Goal: Task Accomplishment & Management: Complete application form

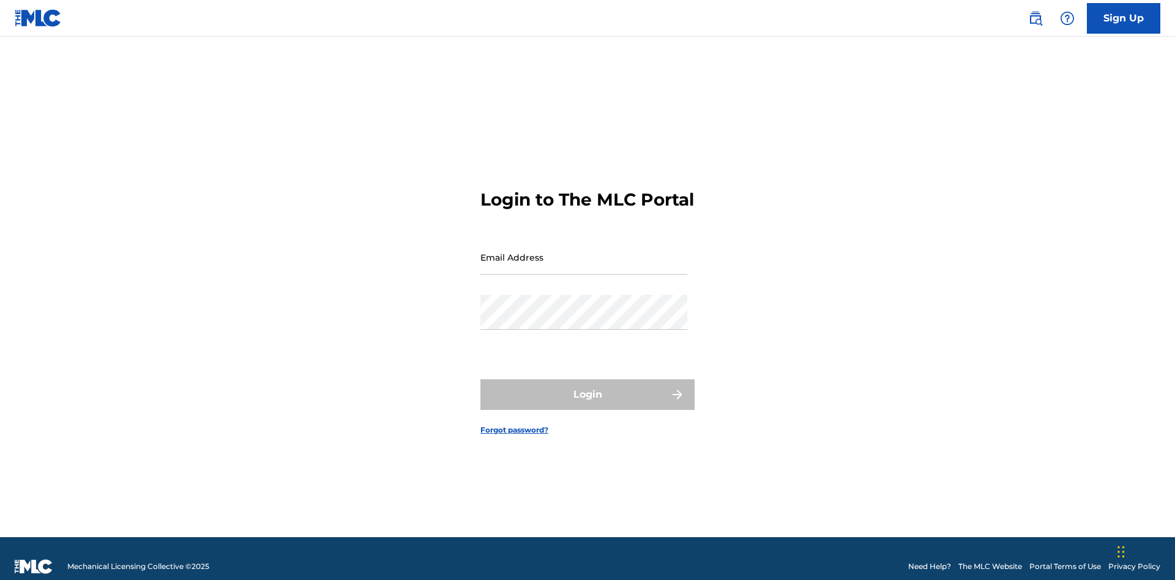
scroll to position [16, 0]
click at [584, 252] on input "Email Address" at bounding box center [583, 257] width 207 height 35
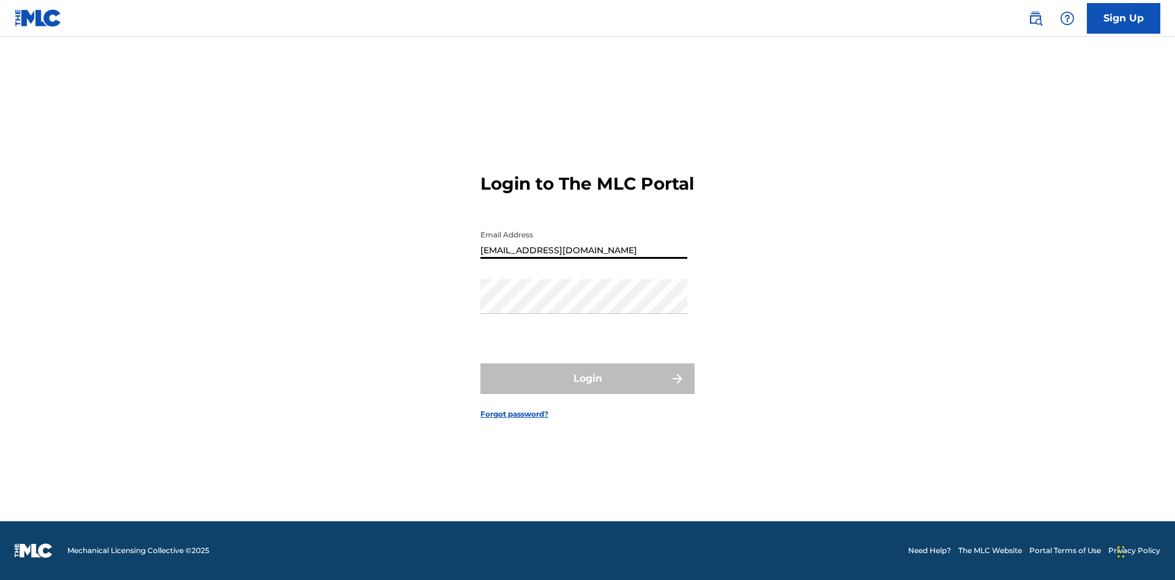
type input "Duke.McTesterson@gmail.com"
click at [587, 389] on button "Login" at bounding box center [587, 378] width 214 height 31
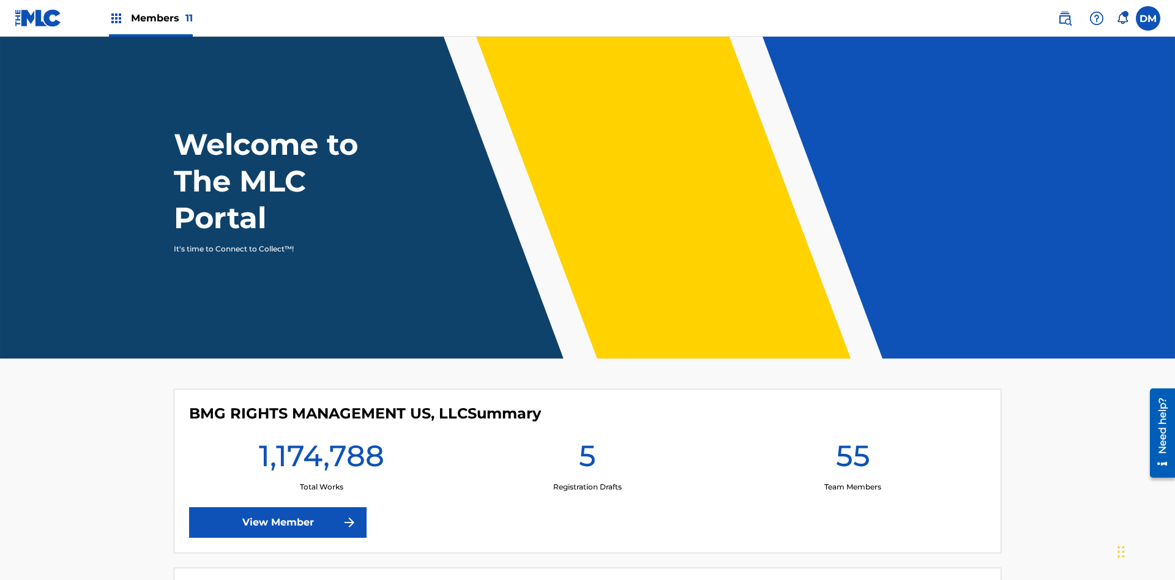
click at [151, 18] on span "Members 11" at bounding box center [162, 18] width 62 height 14
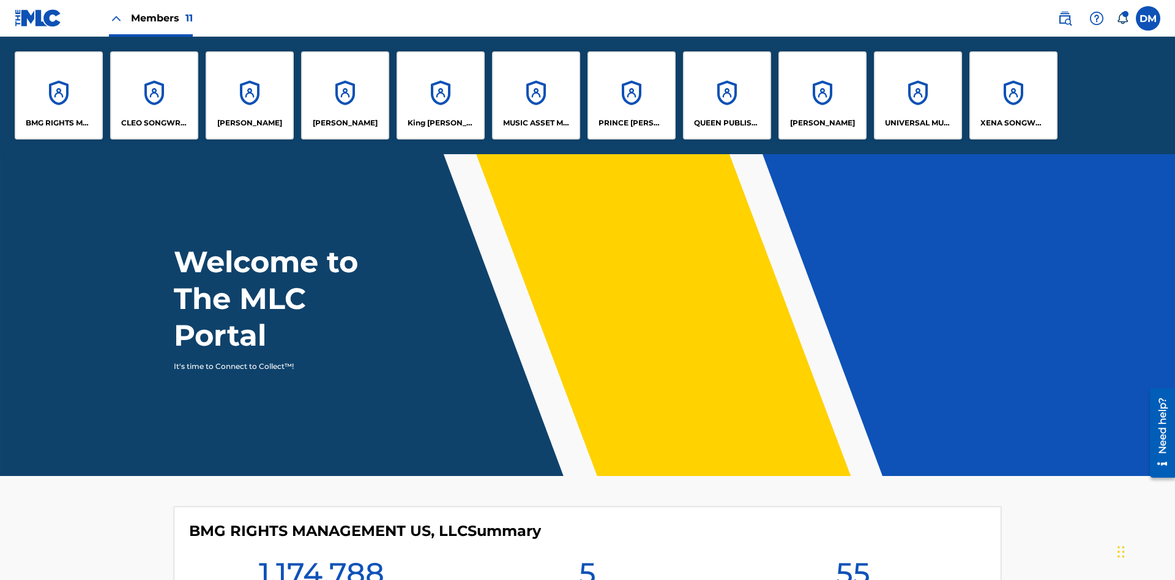
click at [917, 123] on p "UNIVERSAL MUSIC PUB GROUP" at bounding box center [918, 122] width 67 height 11
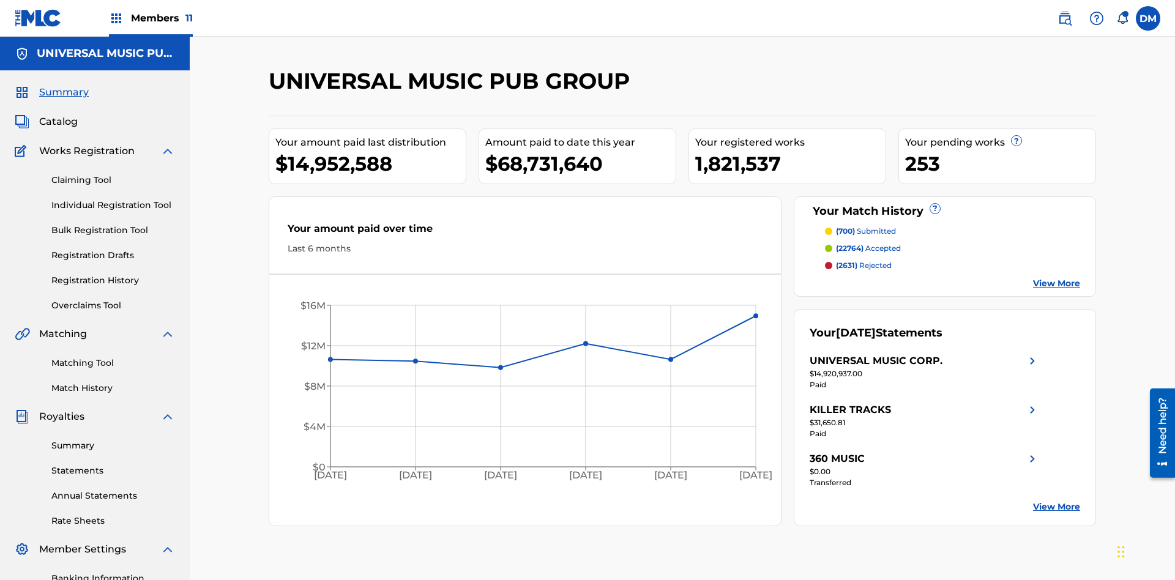
click at [113, 199] on link "Individual Registration Tool" at bounding box center [113, 205] width 124 height 13
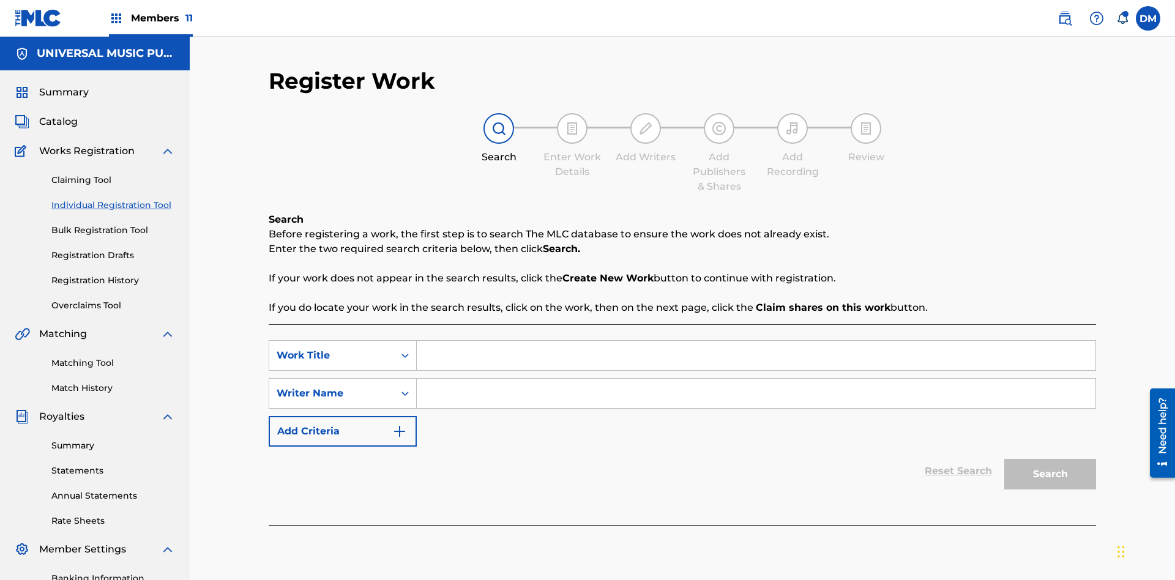
click at [756, 341] on input "Search Form" at bounding box center [756, 355] width 679 height 29
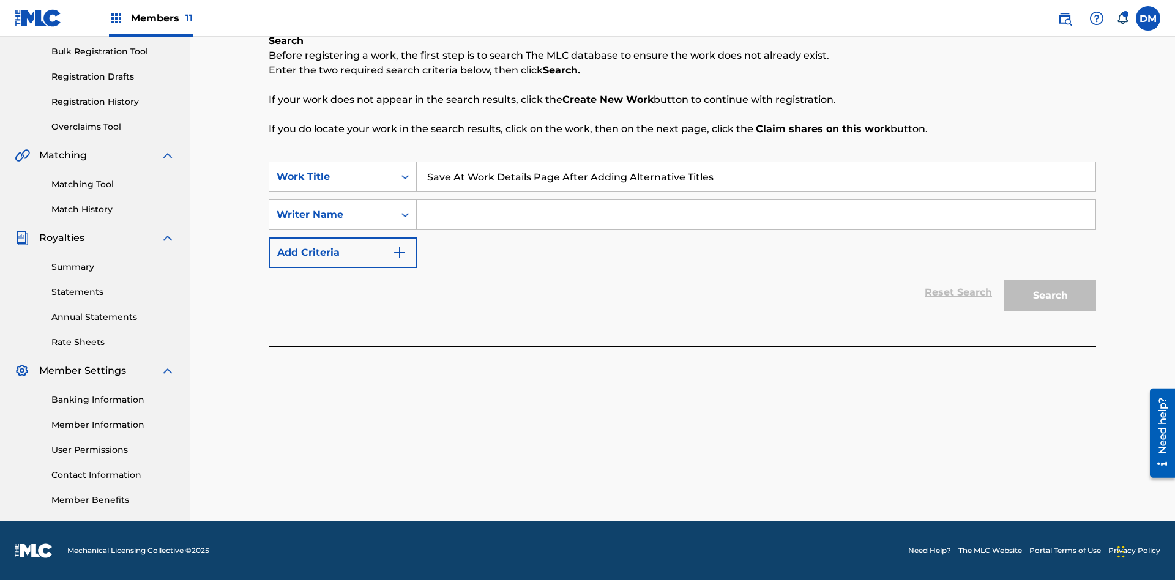
type input "Save At Work Details Page After Adding Alternative Titles"
click at [756, 215] on input "Search Form" at bounding box center [756, 214] width 679 height 29
type input "QWERTYUIOP"
click at [1050, 296] on button "Search" at bounding box center [1050, 295] width 92 height 31
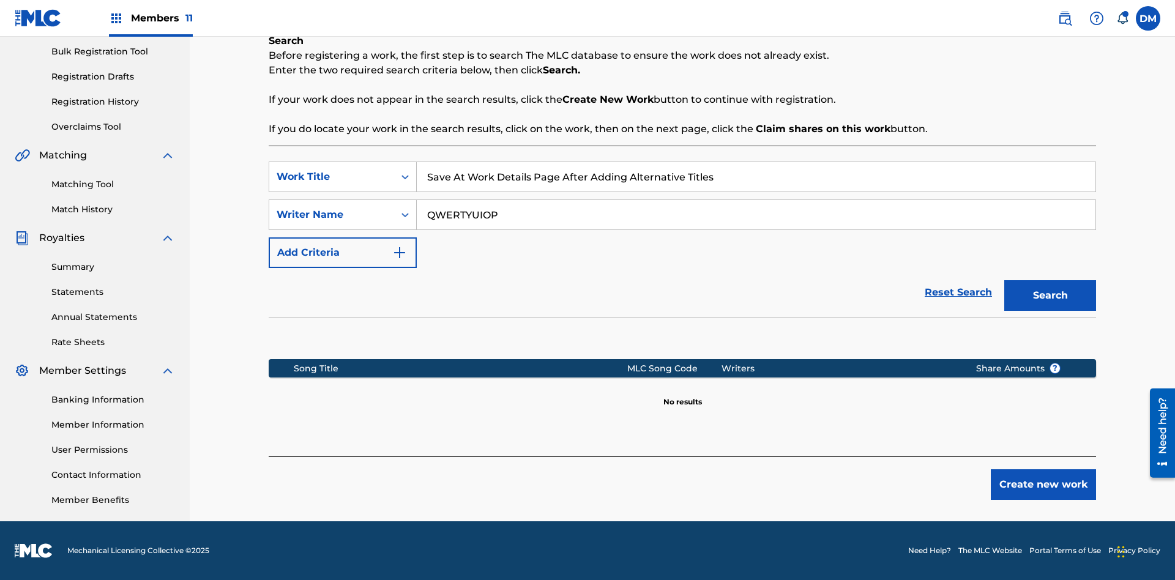
click at [1043, 485] on button "Create new work" at bounding box center [1043, 484] width 105 height 31
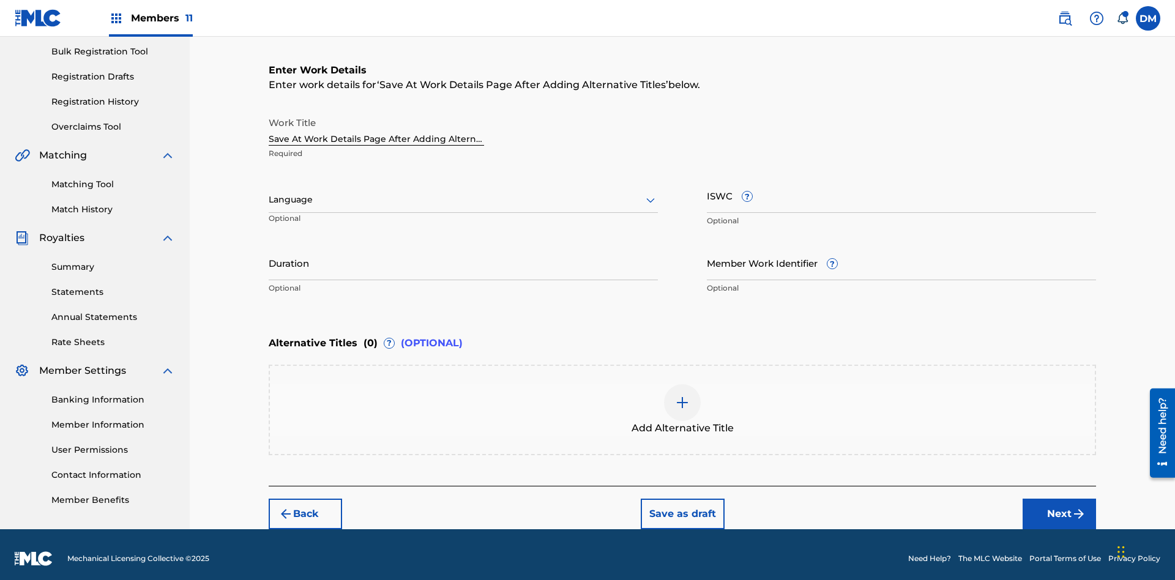
click at [463, 255] on input "Duration" at bounding box center [463, 262] width 389 height 35
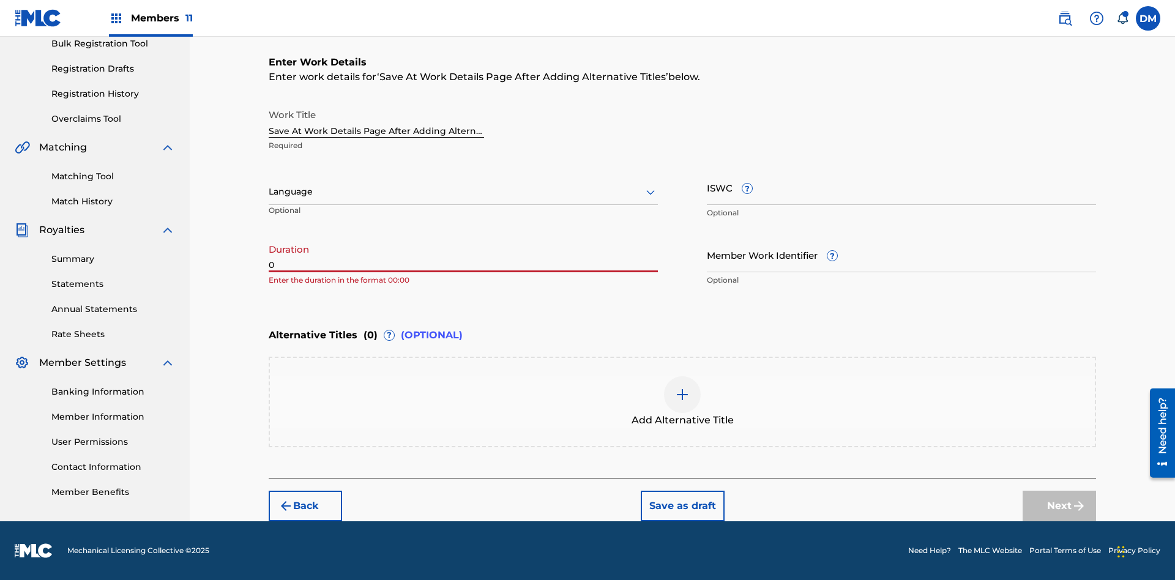
click at [463, 255] on input "0" at bounding box center [463, 254] width 389 height 35
type input "00:00"
click at [651, 192] on icon at bounding box center [650, 192] width 15 height 15
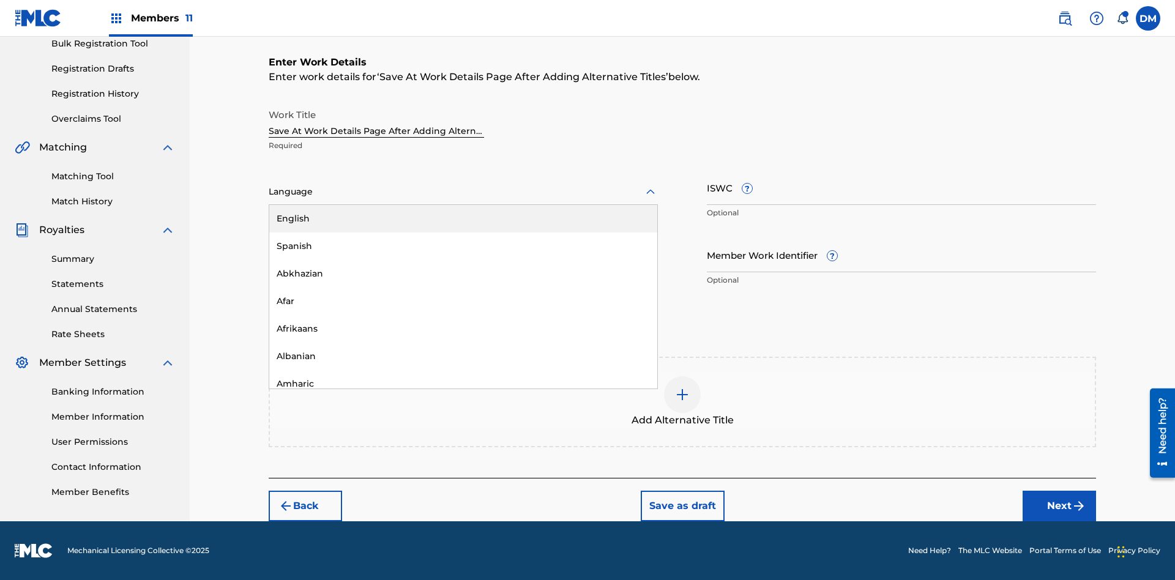
click at [463, 301] on div "Afar" at bounding box center [463, 302] width 388 height 28
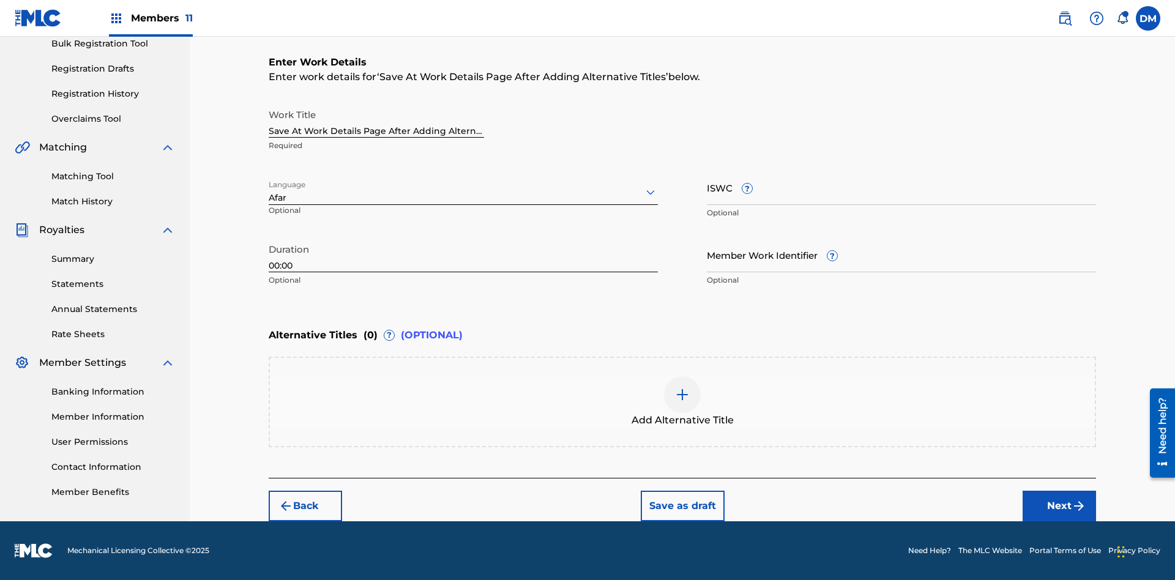
click at [901, 255] on input "Member Work Identifier ?" at bounding box center [901, 254] width 389 height 35
type input "2025.08.18.04"
click at [901, 187] on input "ISWC ?" at bounding box center [901, 187] width 389 height 35
type input "T-123.456.789-4"
click at [682, 401] on img at bounding box center [682, 394] width 15 height 15
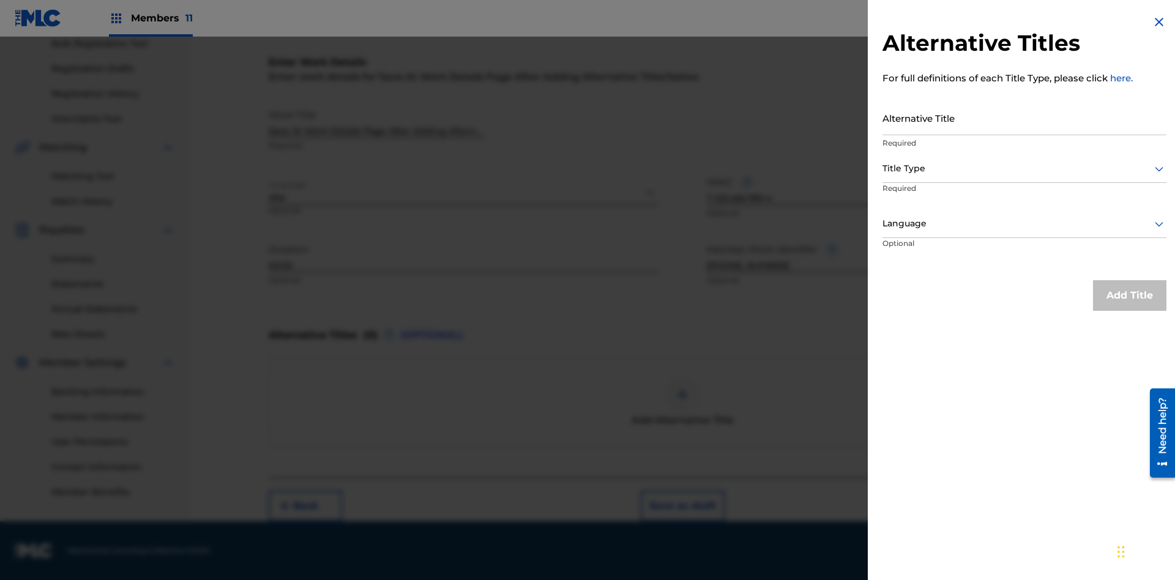
click at [1024, 117] on input "Alternative Title" at bounding box center [1024, 117] width 284 height 35
type input "Alt Title"
click at [1024, 168] on div at bounding box center [1024, 168] width 284 height 15
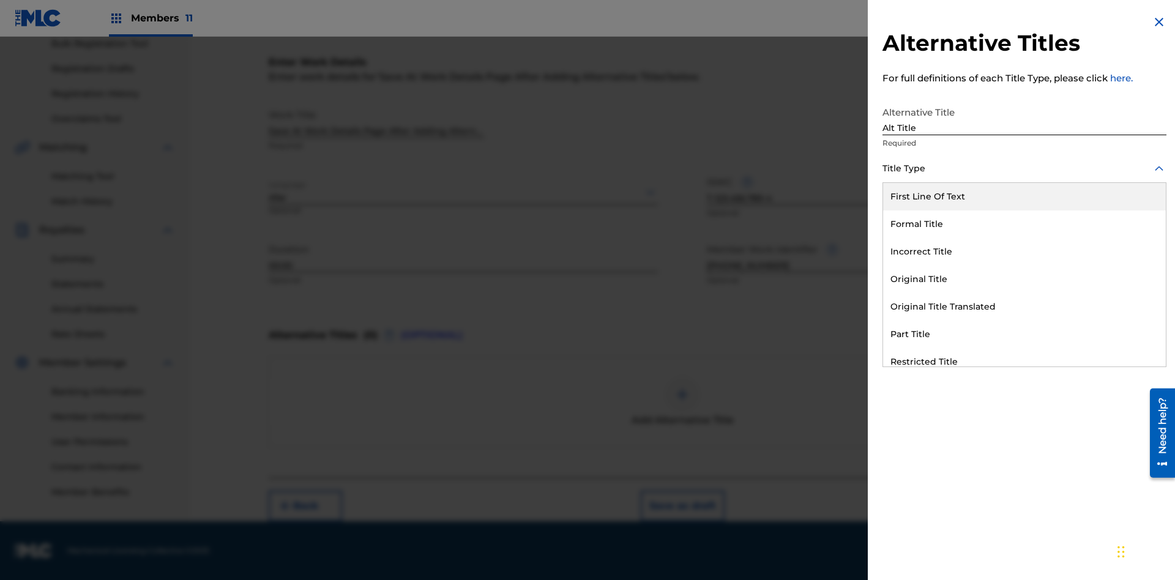
click at [1024, 279] on div "Original Title" at bounding box center [1024, 280] width 283 height 28
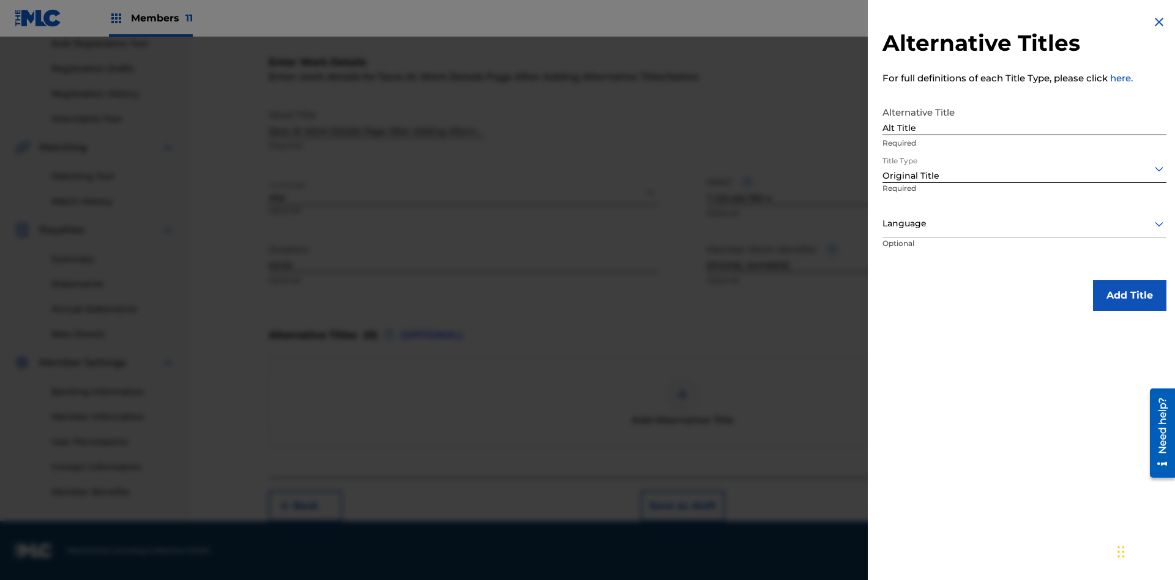
click at [1024, 223] on div at bounding box center [1024, 223] width 284 height 15
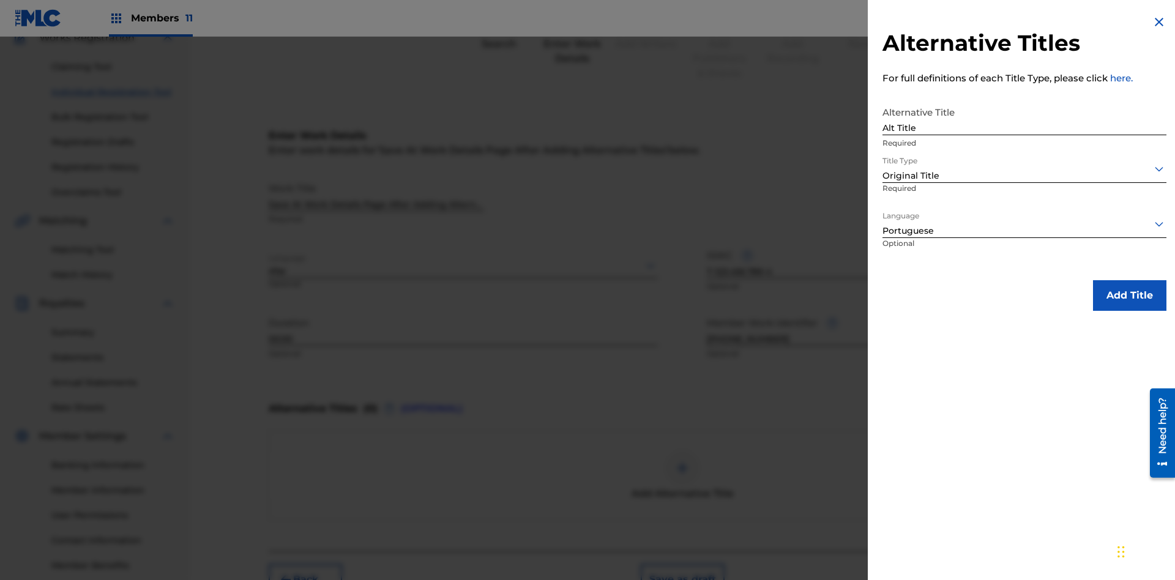
click at [1130, 295] on button "Add Title" at bounding box center [1129, 295] width 73 height 31
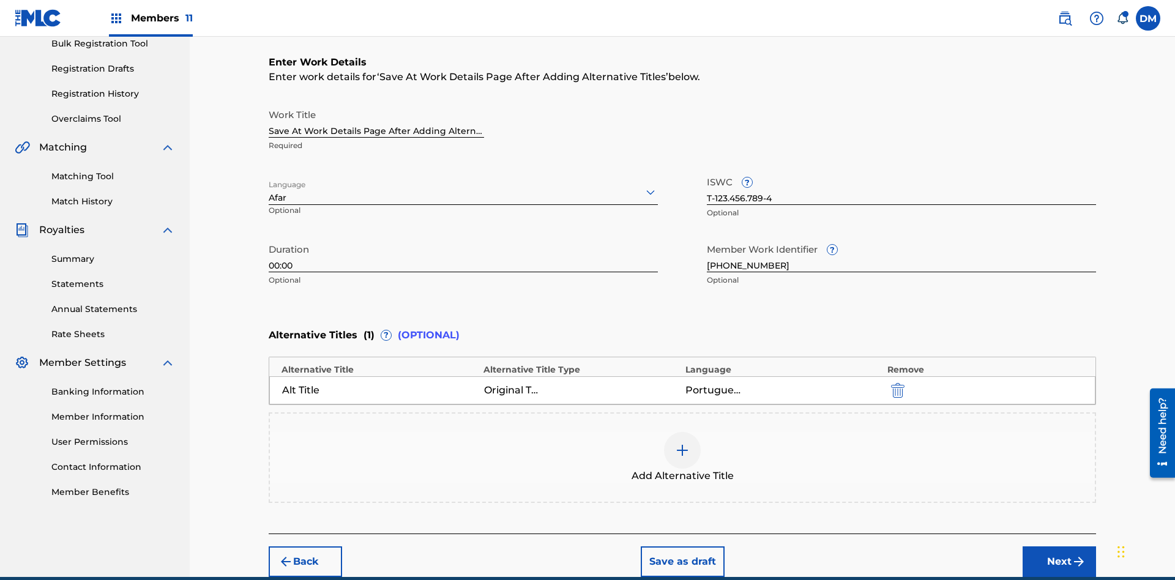
scroll to position [242, 0]
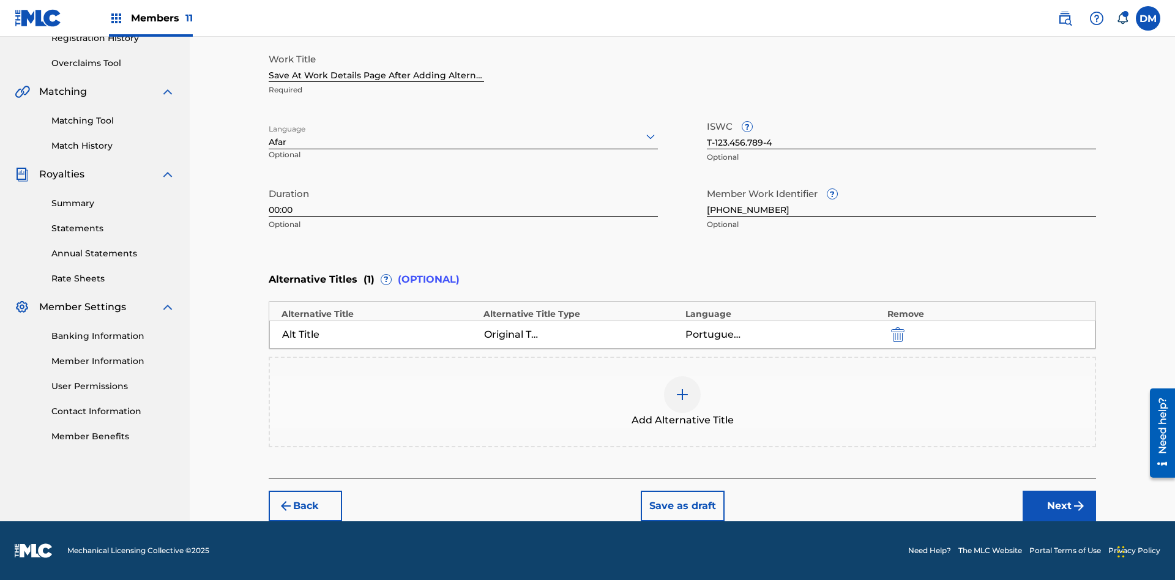
click at [682, 506] on button "Save as draft" at bounding box center [683, 506] width 84 height 31
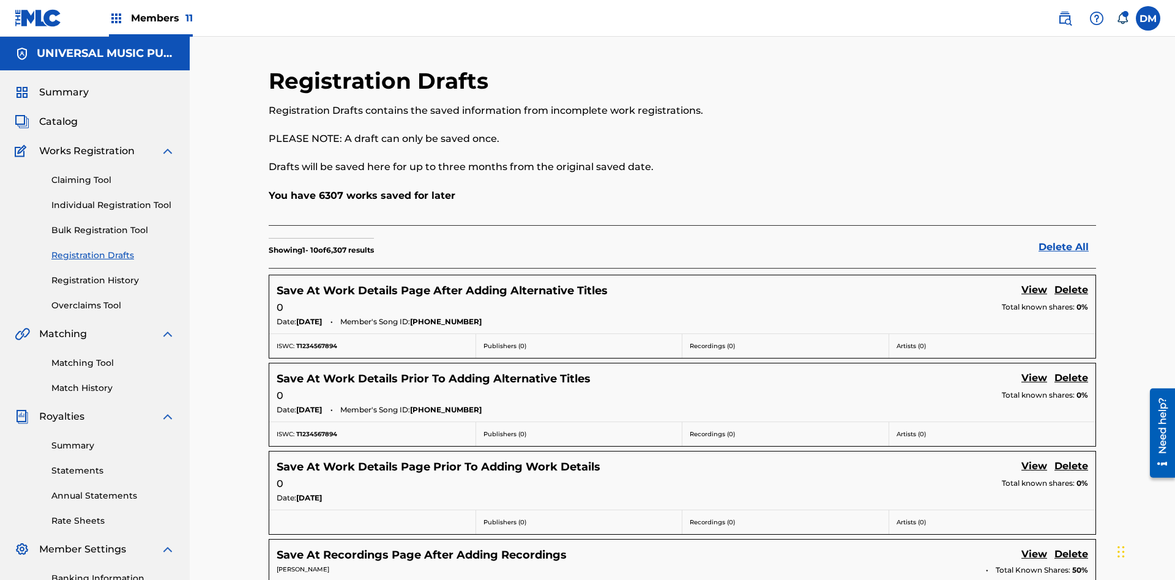
click at [1034, 283] on link "View" at bounding box center [1034, 291] width 26 height 17
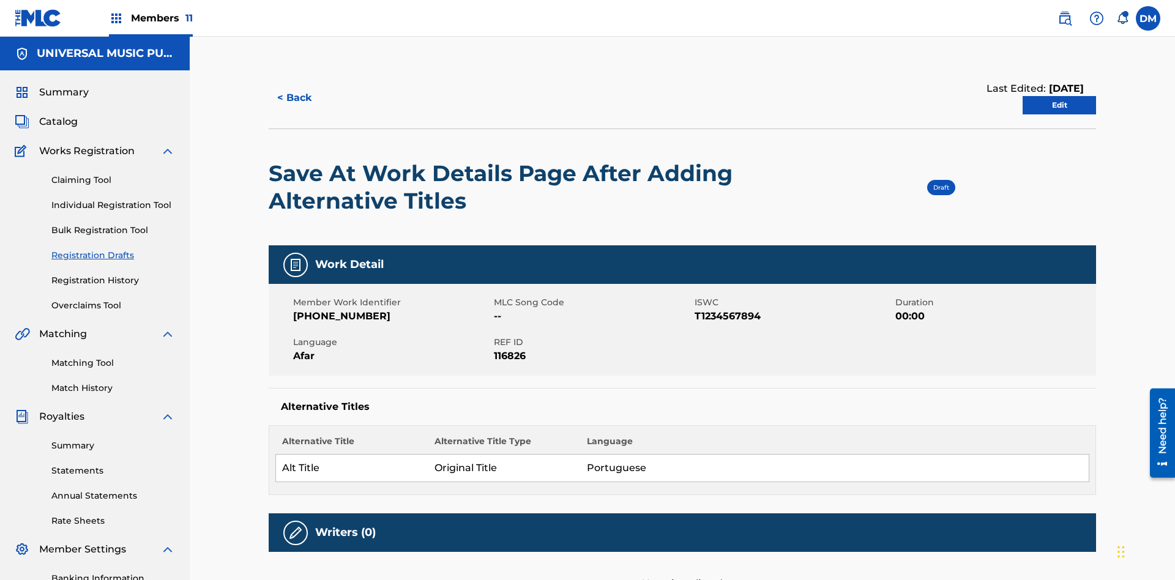
click at [1059, 96] on link "Edit" at bounding box center [1059, 105] width 73 height 18
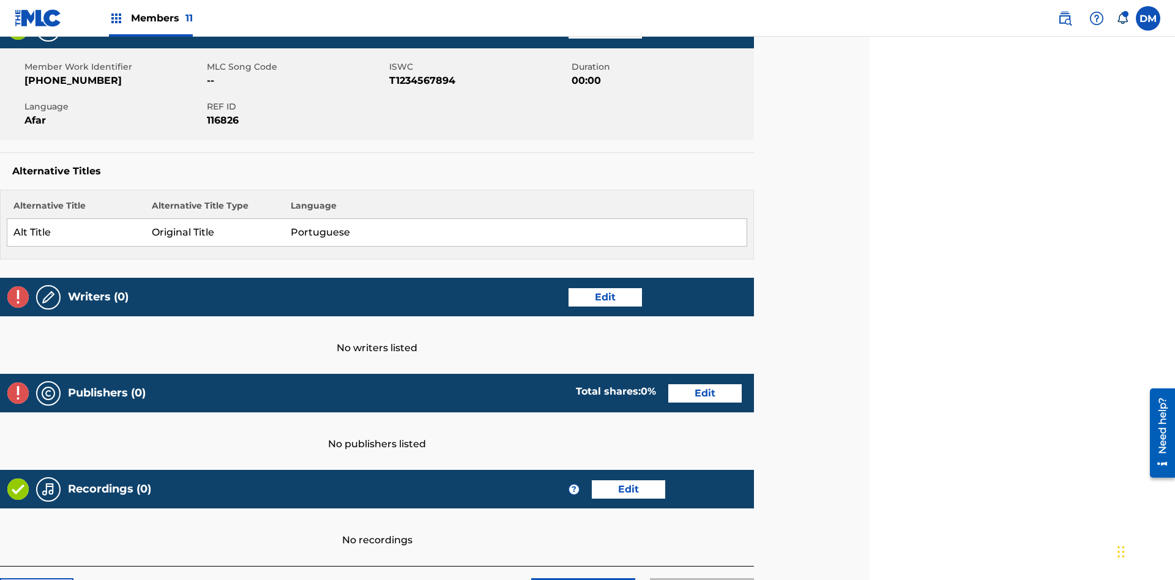
scroll to position [298, 305]
